Goal: Find specific page/section: Find specific page/section

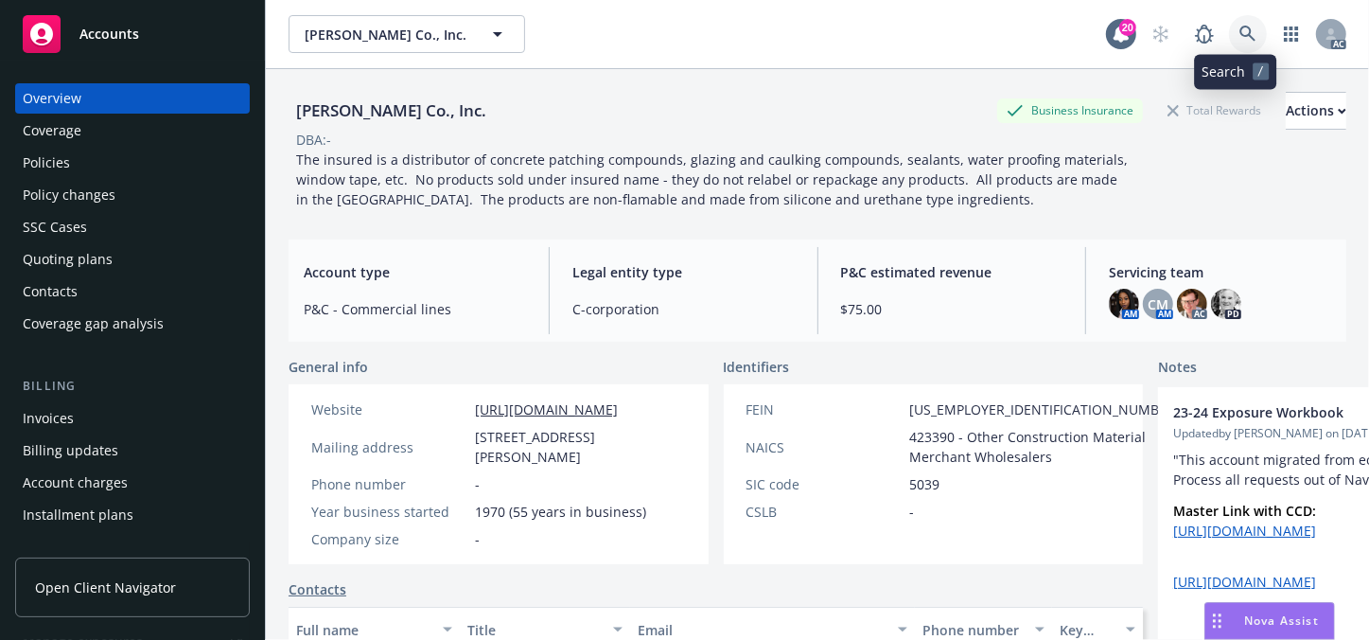
click at [1237, 45] on link at bounding box center [1248, 34] width 38 height 38
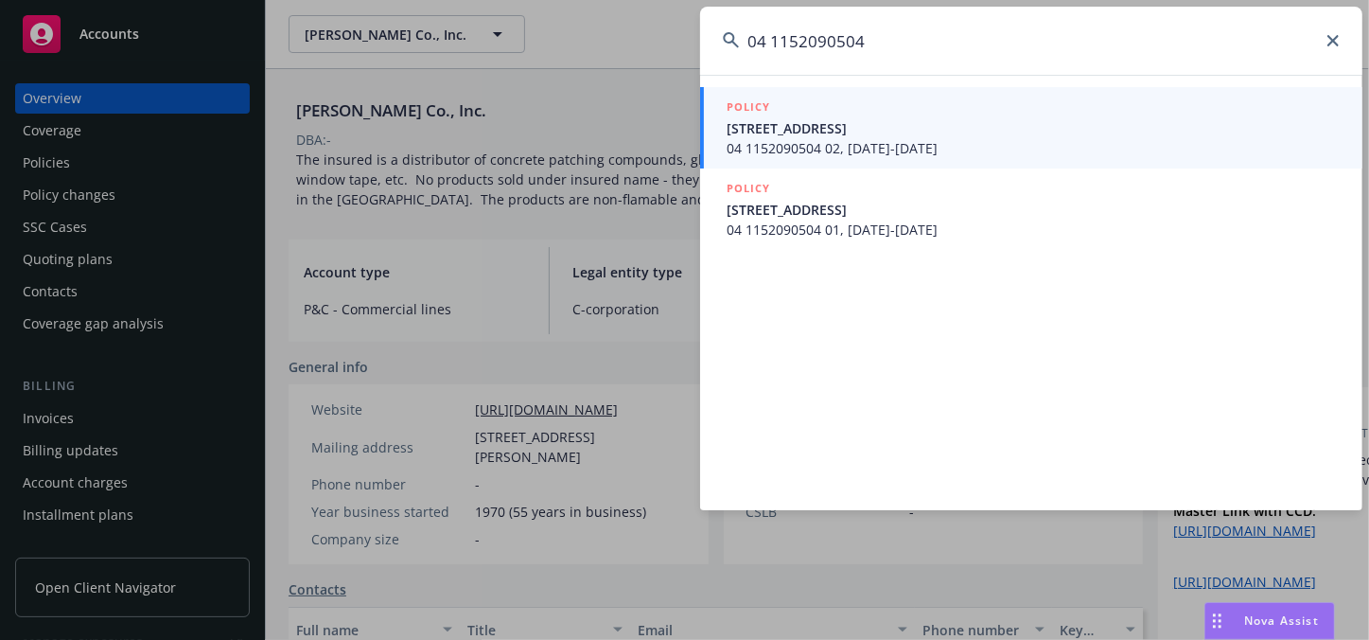
type input "04 1152090504"
click at [806, 142] on span "04 1152090504 02, [DATE]-[DATE]" at bounding box center [1033, 148] width 613 height 20
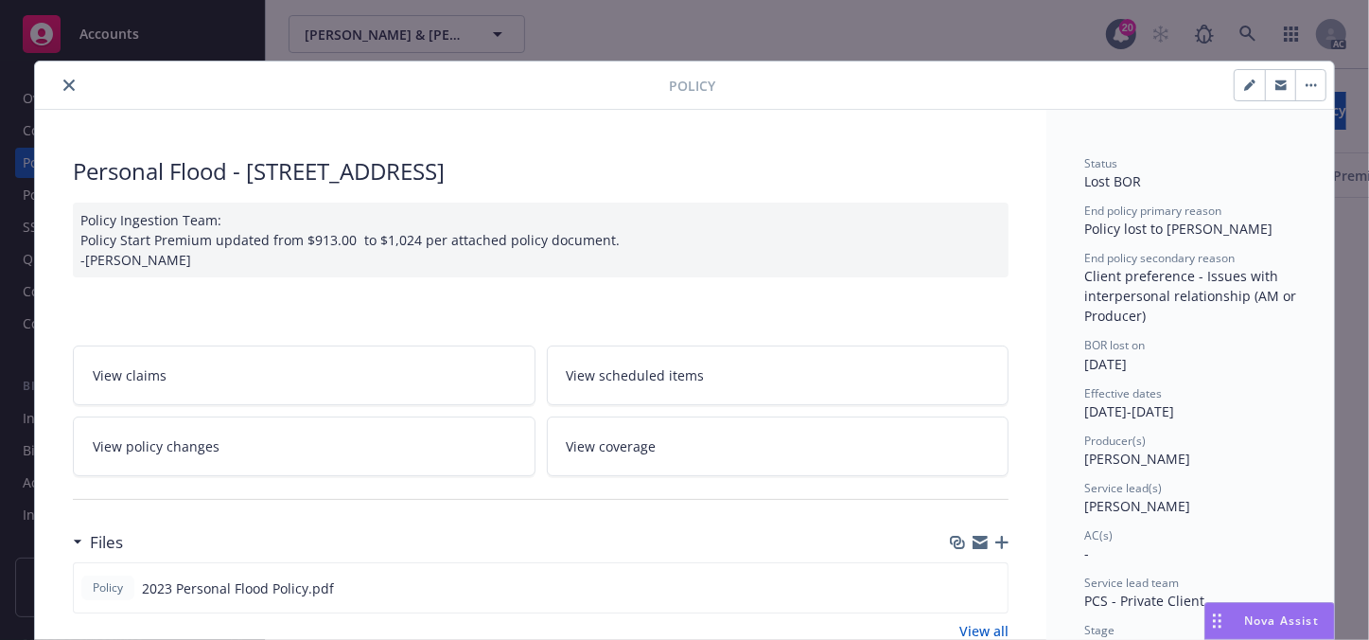
click at [65, 89] on icon "close" at bounding box center [68, 84] width 11 height 11
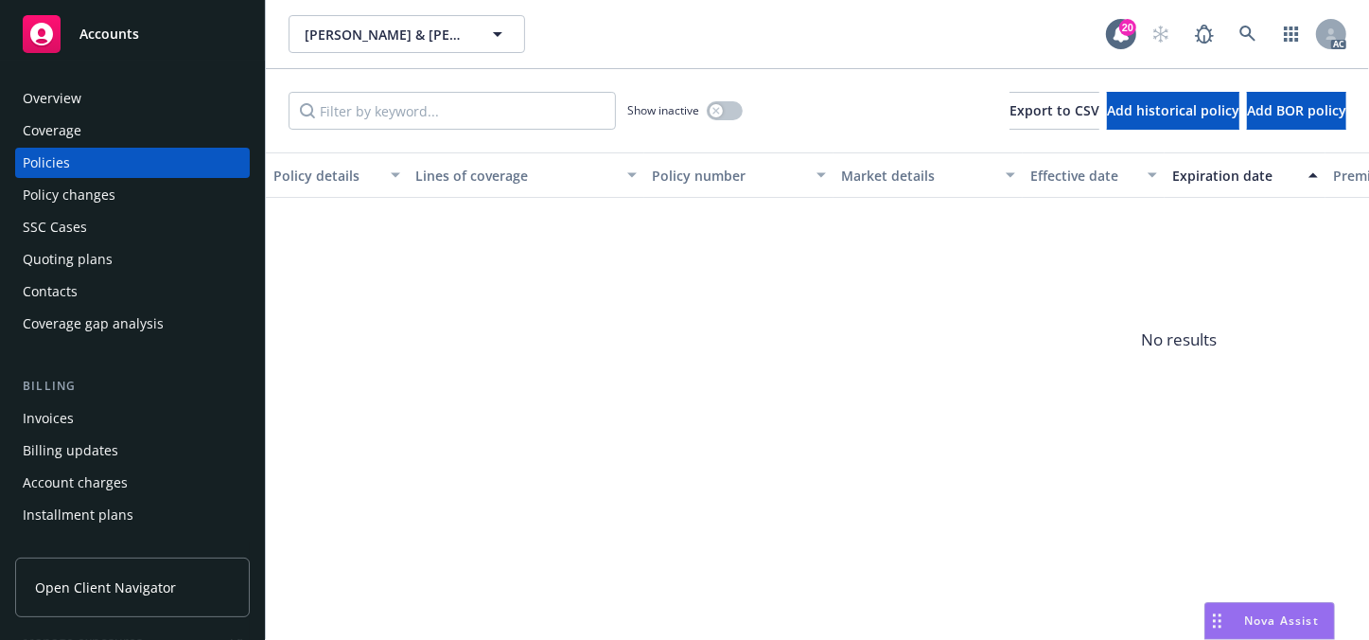
click at [61, 219] on div "SSC Cases" at bounding box center [55, 227] width 64 height 30
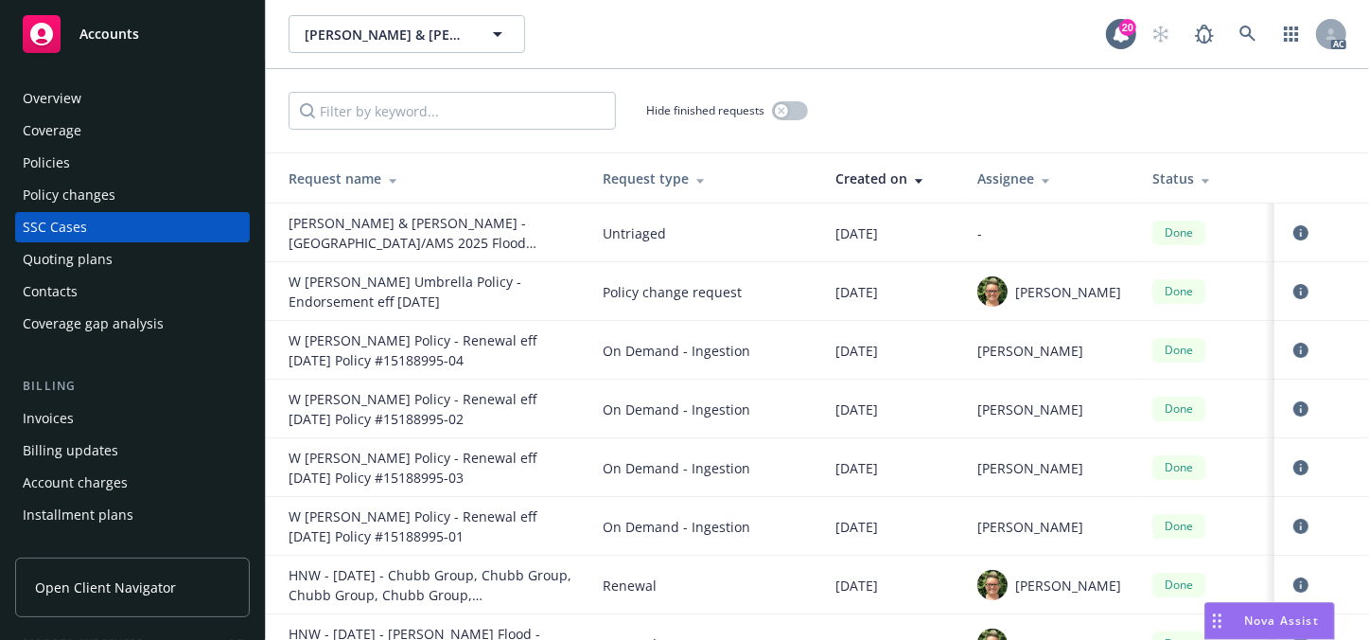
scroll to position [255, 0]
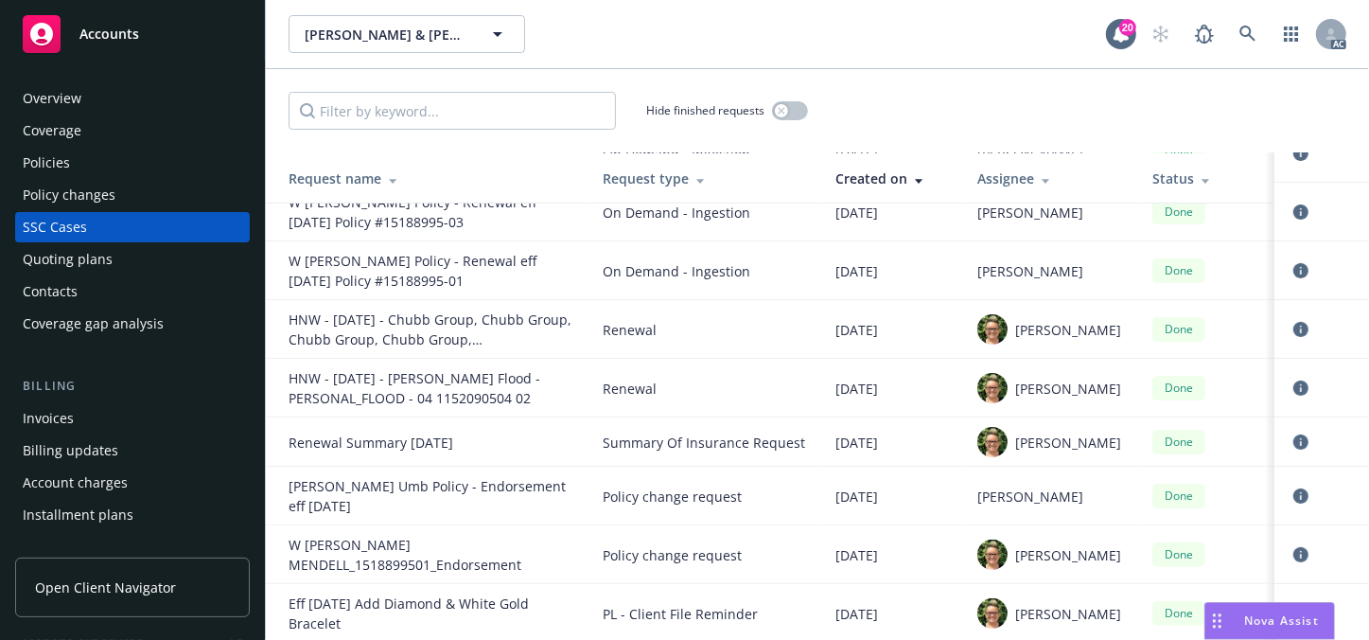
click at [64, 96] on div "Overview" at bounding box center [52, 98] width 59 height 30
